Goal: Participate in discussion: Engage in conversation with other users on a specific topic

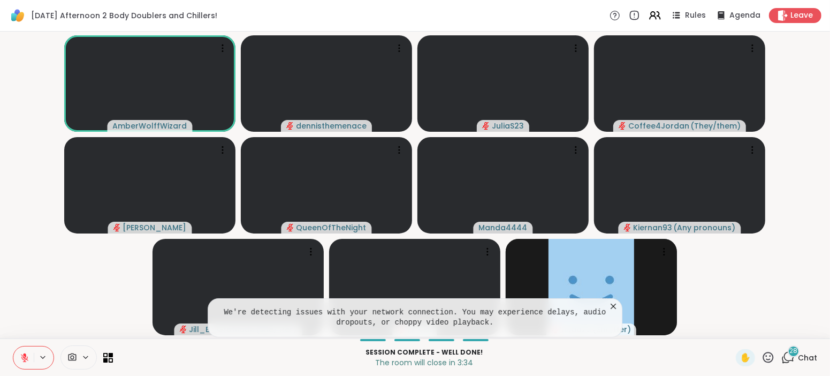
click at [807, 355] on span "Chat" at bounding box center [807, 357] width 19 height 11
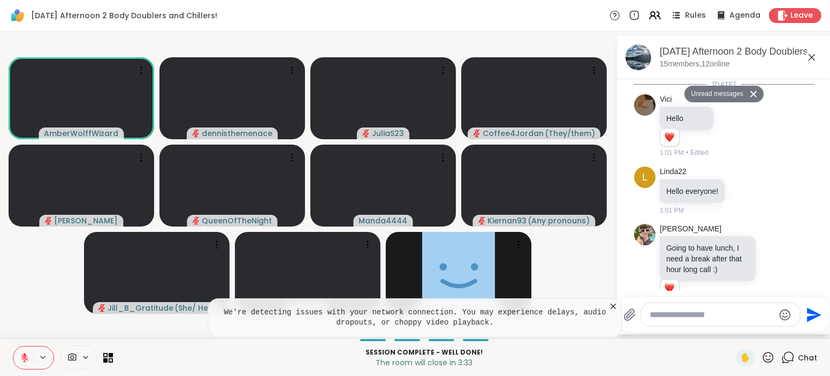
scroll to position [3976, 0]
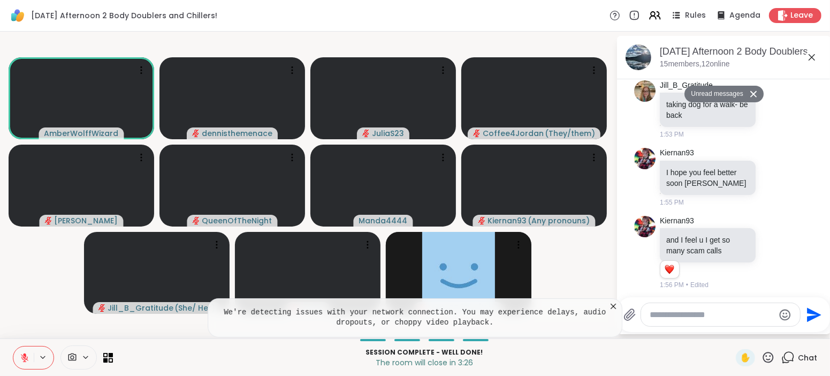
click at [771, 299] on div "[PERSON_NAME] i really enjoyed the session going to go to piano tonight 1:56 PM" at bounding box center [725, 334] width 131 height 70
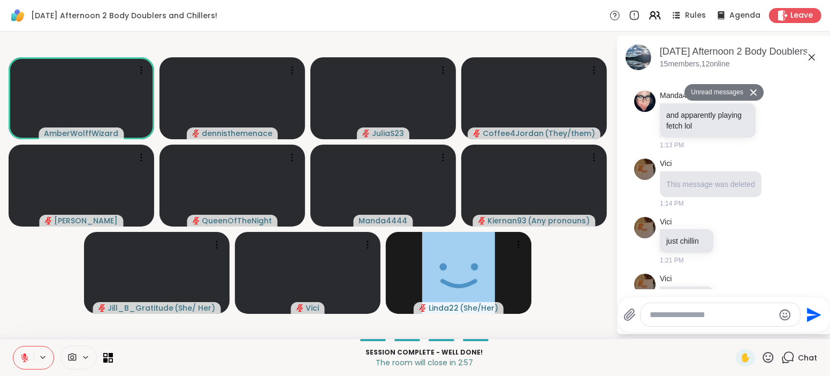
scroll to position [2280, 0]
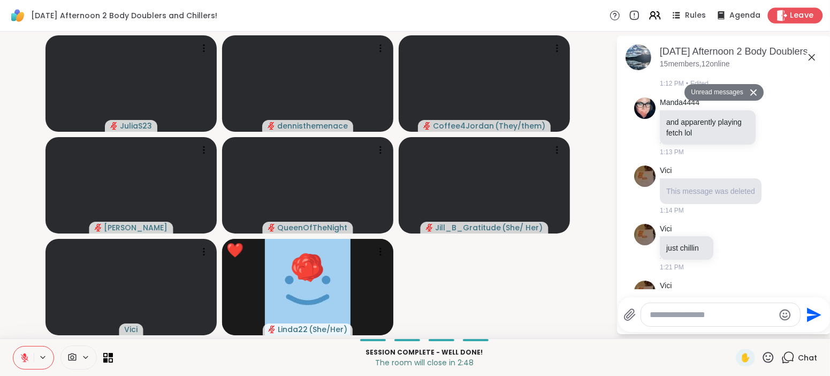
click at [798, 14] on span "Leave" at bounding box center [802, 15] width 24 height 11
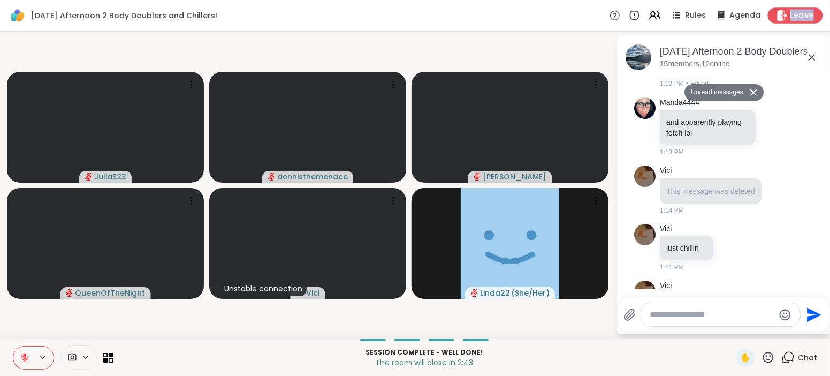
click at [792, 15] on span "Leave" at bounding box center [802, 15] width 24 height 11
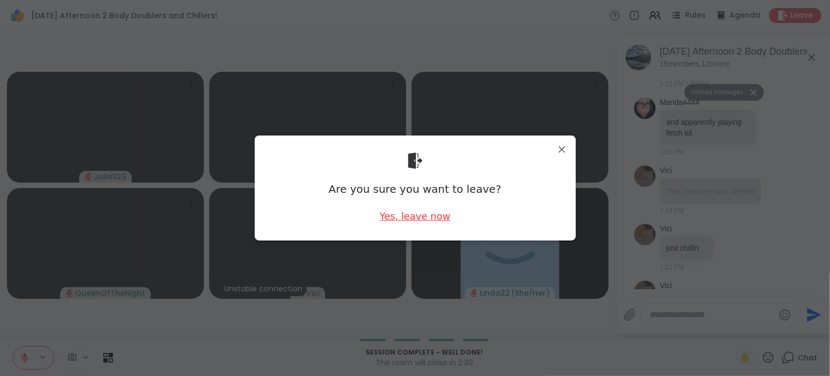
click at [415, 219] on div "Yes, leave now" at bounding box center [414, 215] width 71 height 13
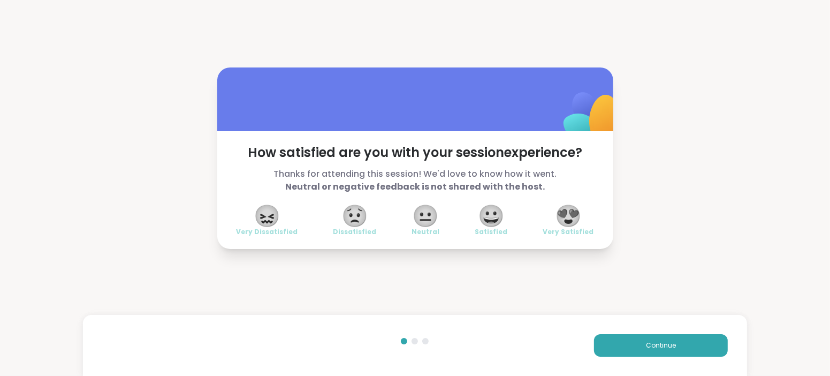
click at [570, 220] on span "😍" at bounding box center [568, 215] width 27 height 19
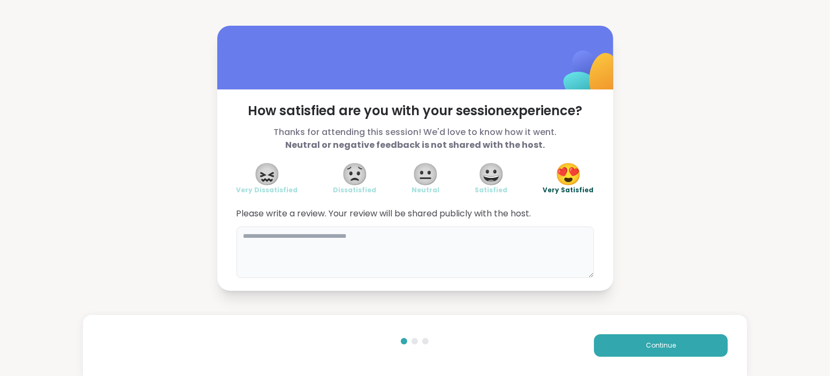
click at [542, 245] on textarea at bounding box center [415, 251] width 357 height 51
type textarea "**********"
click at [657, 344] on span "Continue" at bounding box center [661, 345] width 30 height 10
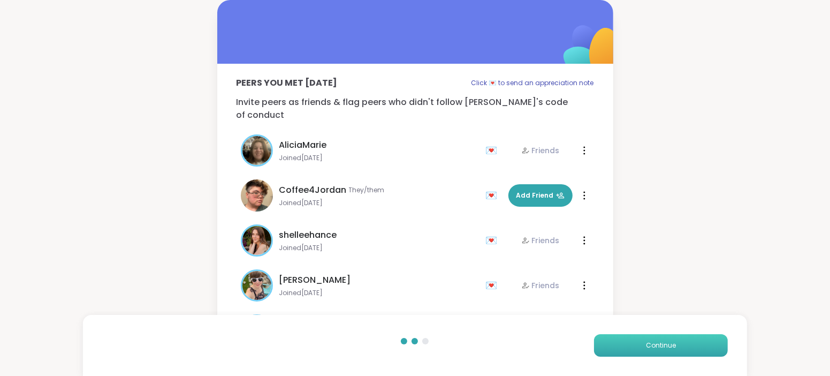
click at [657, 344] on span "Continue" at bounding box center [661, 345] width 30 height 10
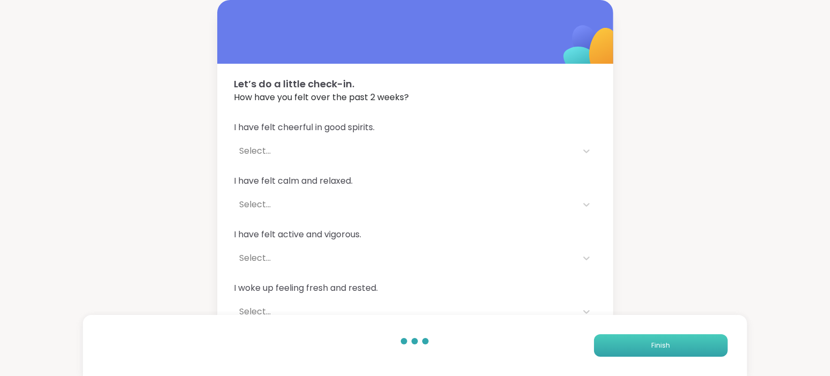
click at [657, 344] on span "Finish" at bounding box center [660, 345] width 19 height 10
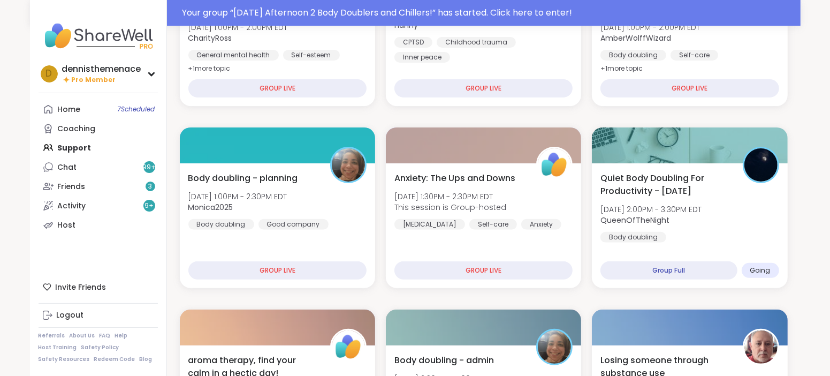
scroll to position [267, 0]
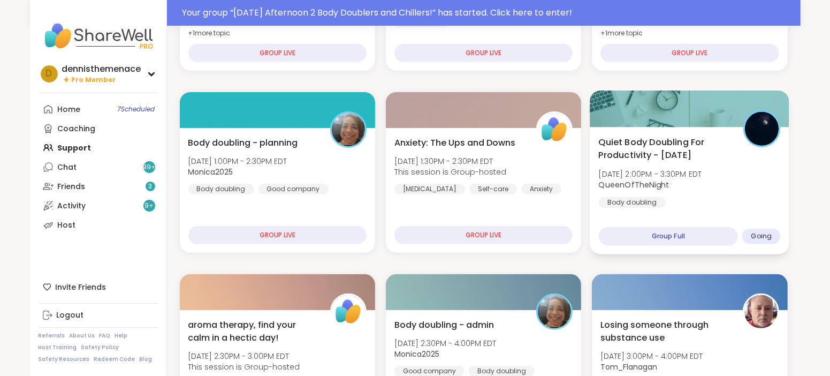
click at [684, 165] on div "Quiet Body Doubling For Productivity - [DATE] [DATE] 2:00PM - 3:30PM EDT QueenO…" at bounding box center [690, 171] width 182 height 72
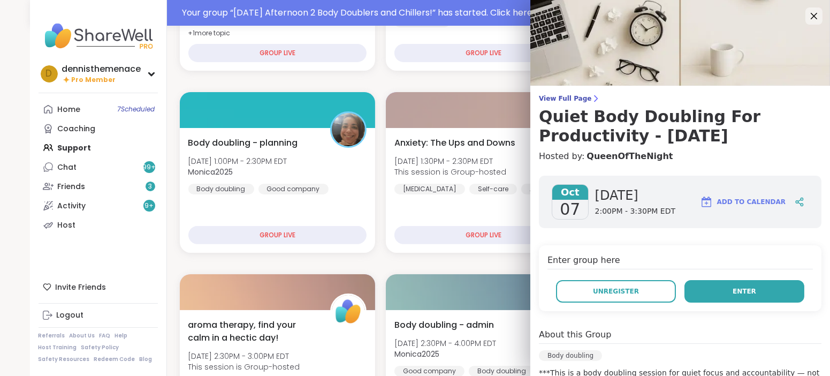
click at [742, 286] on span "Enter" at bounding box center [745, 291] width 24 height 10
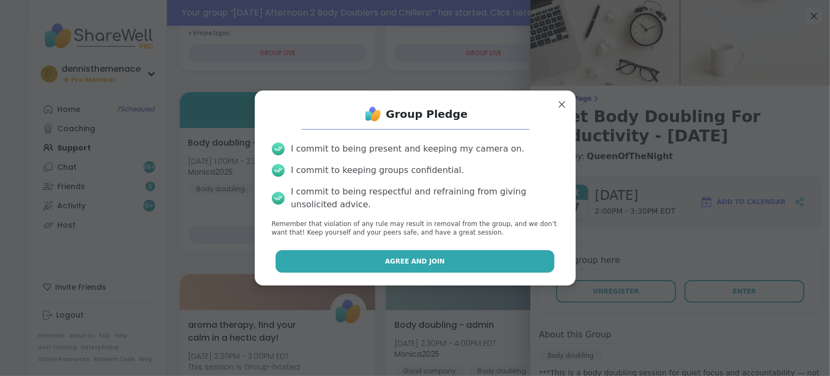
click at [411, 260] on span "Agree and Join" at bounding box center [415, 261] width 60 height 10
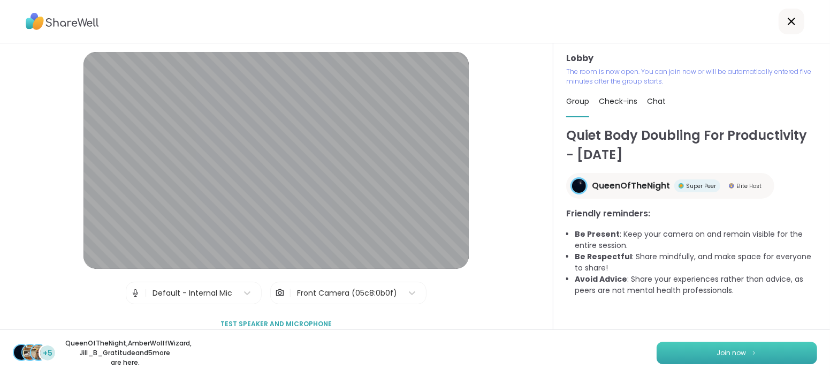
click at [727, 354] on span "Join now" at bounding box center [731, 353] width 29 height 10
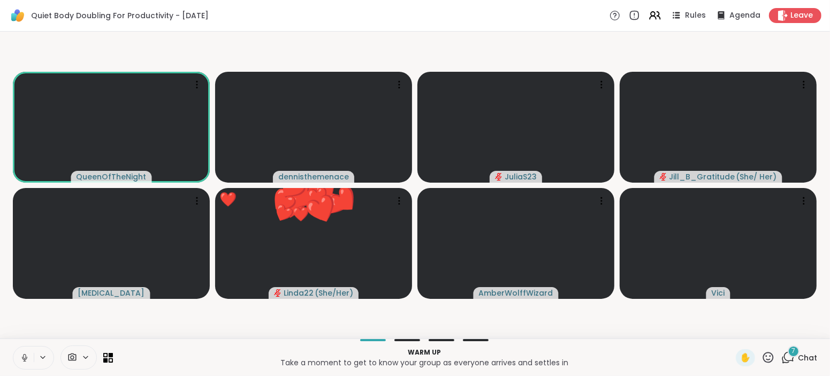
click at [24, 359] on icon at bounding box center [24, 357] width 5 height 3
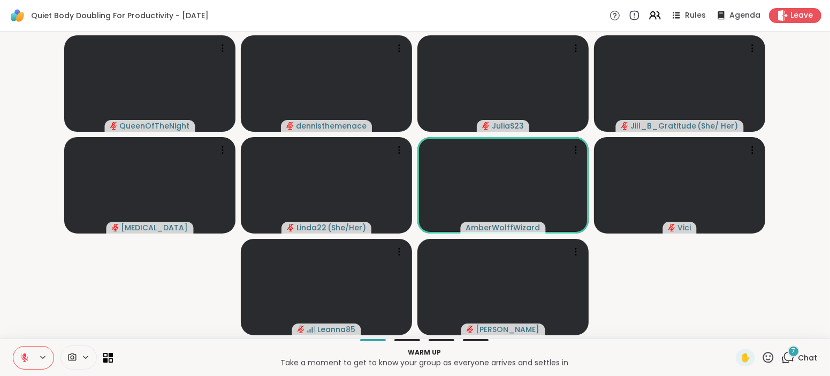
click at [588, 328] on video-player-container "QueenOfTheNight dennisthemenace JuliaS23 Jill_B_Gratitude ( She/ Her ) [MEDICAL…" at bounding box center [414, 185] width 817 height 298
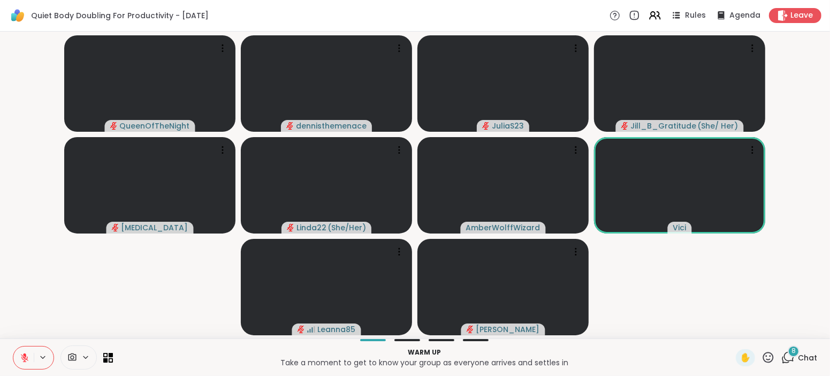
click at [806, 354] on span "Chat" at bounding box center [807, 357] width 19 height 11
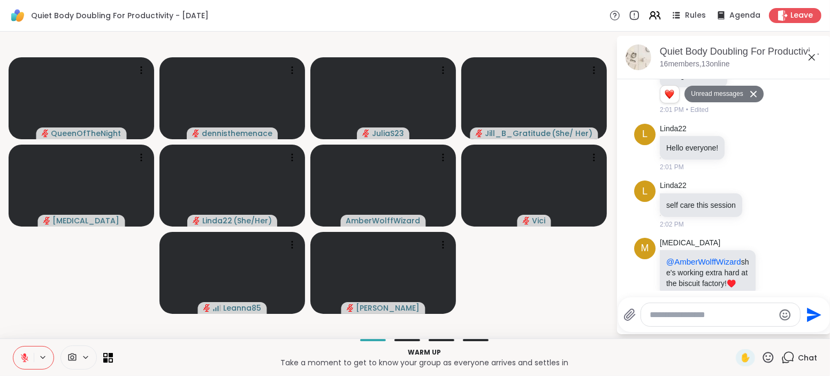
scroll to position [1613, 0]
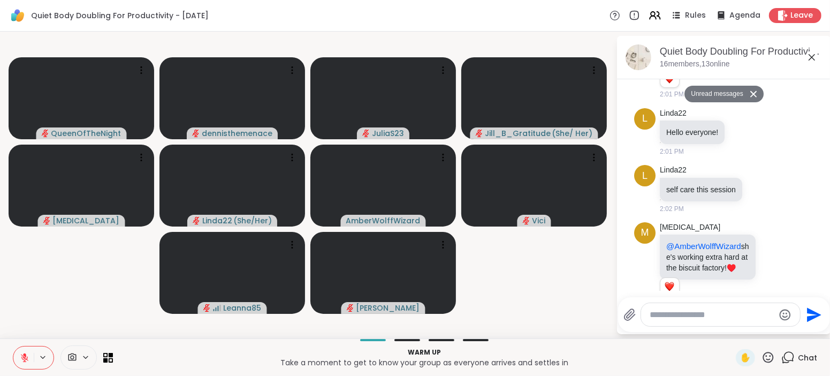
click at [718, 315] on textarea "Type your message" at bounding box center [712, 314] width 125 height 11
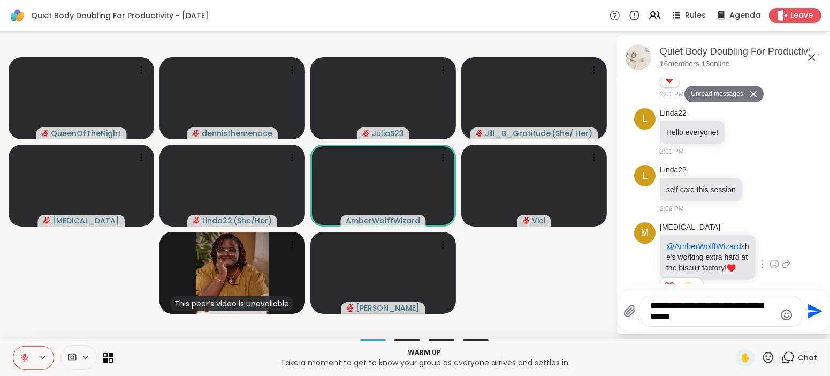
click at [809, 246] on div "M [MEDICAL_DATA] @AmberWolffWizard she's working extra hard at the biscuit fact…" at bounding box center [724, 265] width 180 height 94
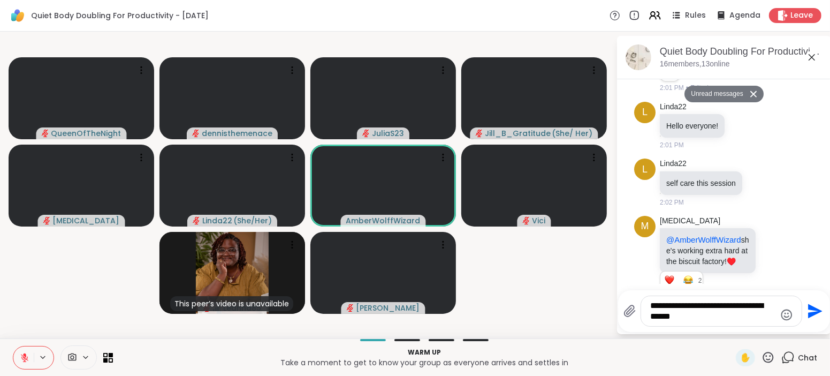
click at [706, 316] on textarea "**********" at bounding box center [713, 310] width 125 height 21
type textarea "**********"
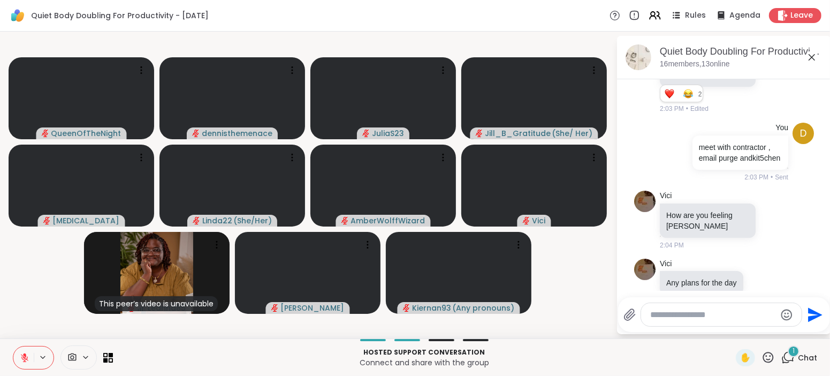
scroll to position [1870, 0]
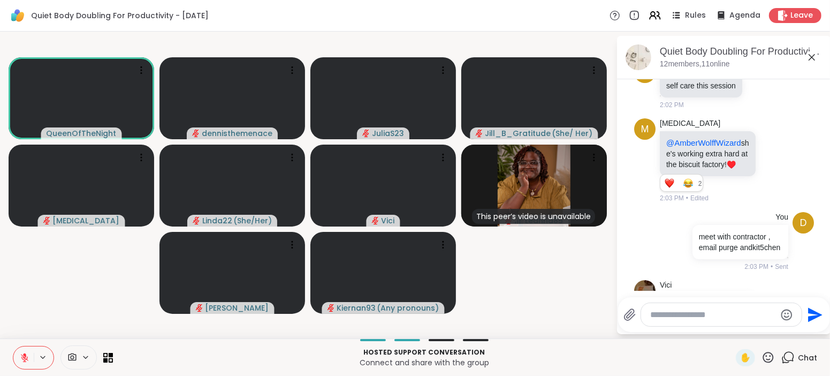
scroll to position [1656, 0]
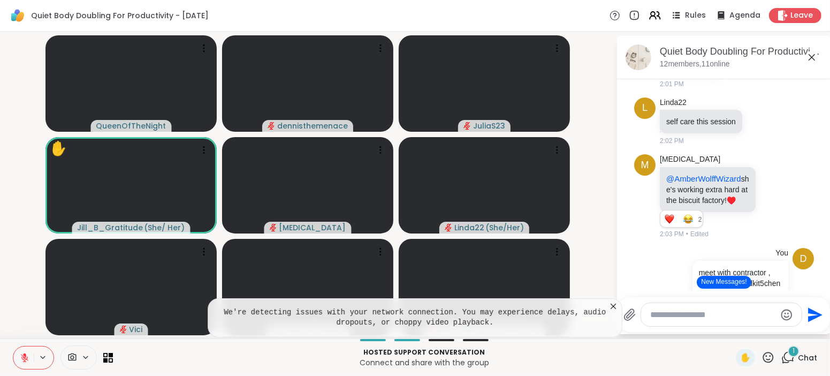
click at [613, 306] on icon at bounding box center [613, 305] width 5 height 5
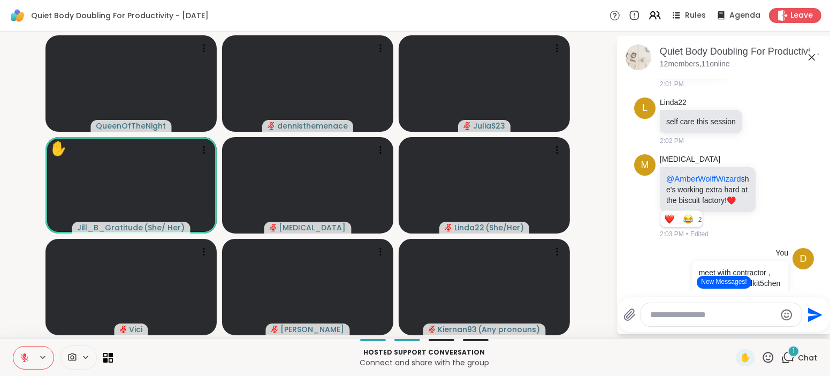
click at [724, 281] on button "New Messages!" at bounding box center [724, 282] width 54 height 13
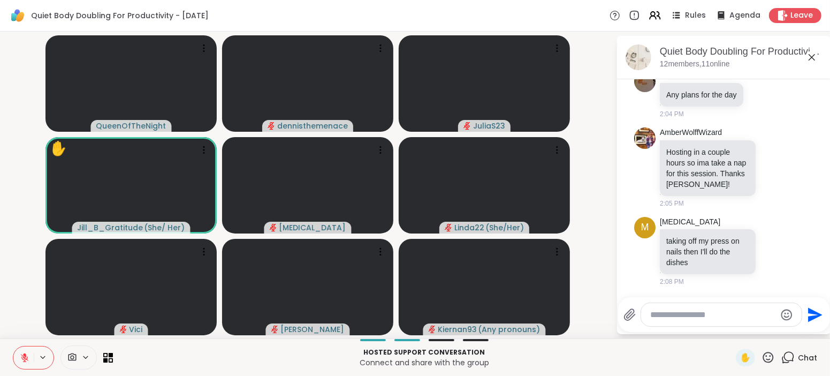
scroll to position [1948, 0]
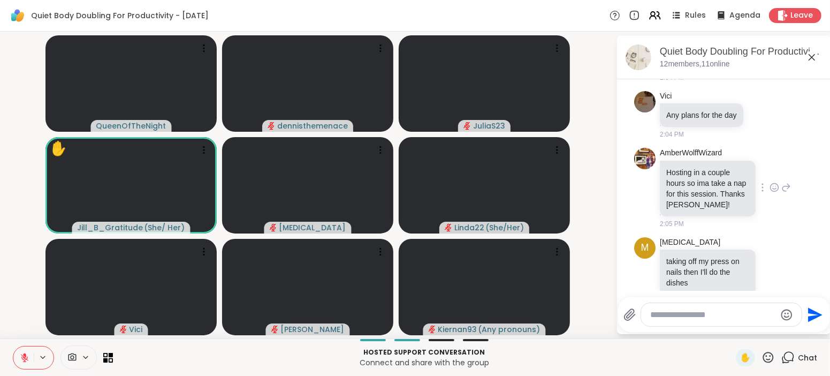
click at [775, 200] on div "AmberWolffWizard Hosting in a couple hours so ima take a nap for this session. …" at bounding box center [725, 188] width 131 height 81
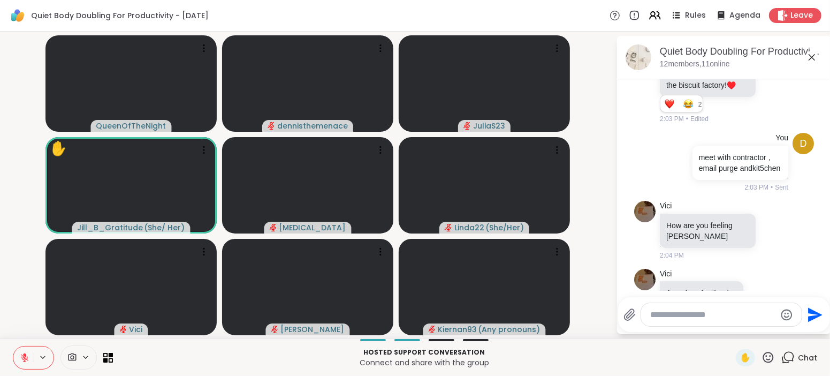
scroll to position [1735, 0]
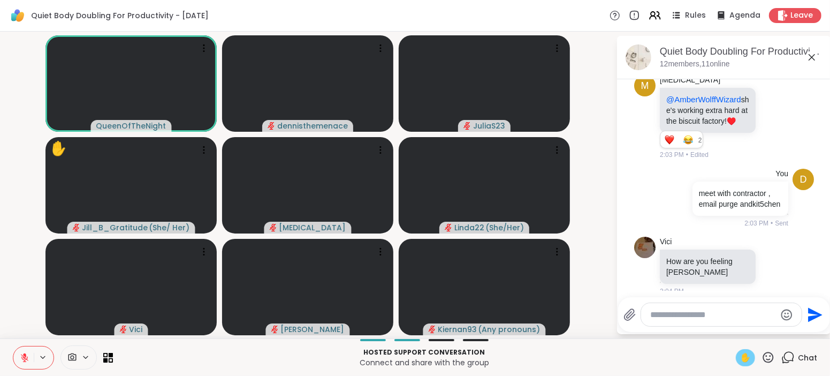
click at [748, 355] on span "✋" at bounding box center [745, 357] width 11 height 13
click at [25, 355] on icon at bounding box center [24, 355] width 3 height 4
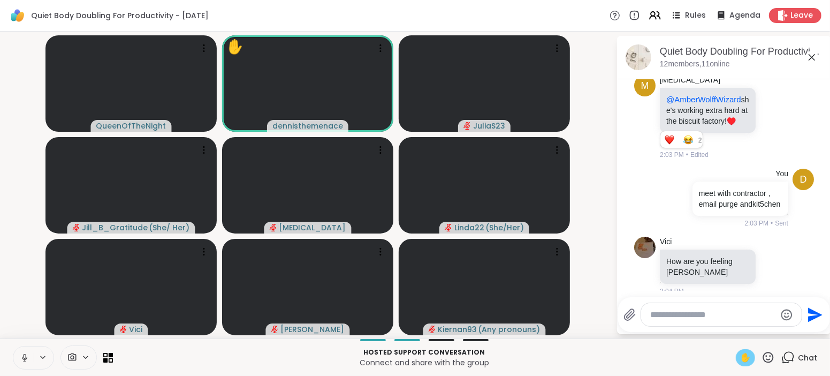
click at [25, 357] on icon at bounding box center [25, 358] width 10 height 10
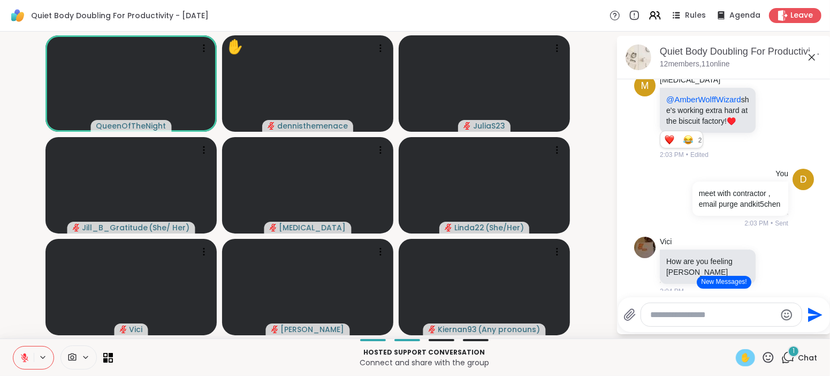
click at [721, 283] on button "New Messages!" at bounding box center [724, 282] width 54 height 13
